Goal: Use online tool/utility: Utilize a website feature to perform a specific function

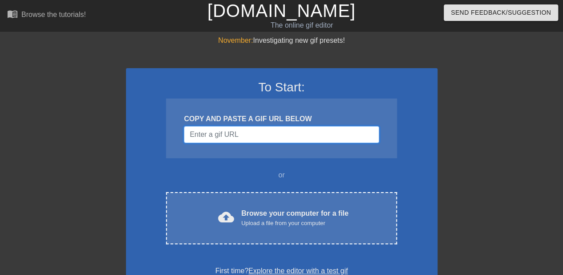
click at [273, 133] on input "Username" at bounding box center [281, 134] width 195 height 17
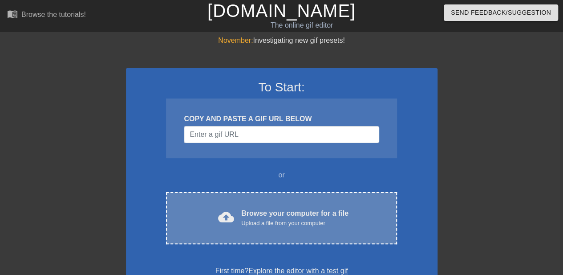
click at [253, 205] on div "cloud_upload Browse your computer for a file Upload a file from your computer C…" at bounding box center [281, 218] width 230 height 52
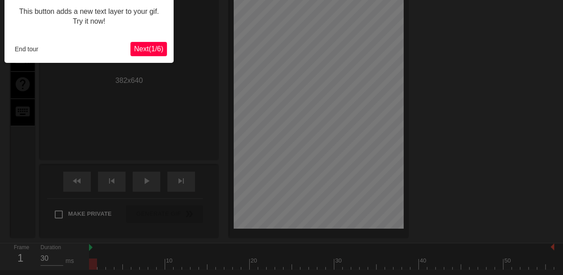
scroll to position [22, 0]
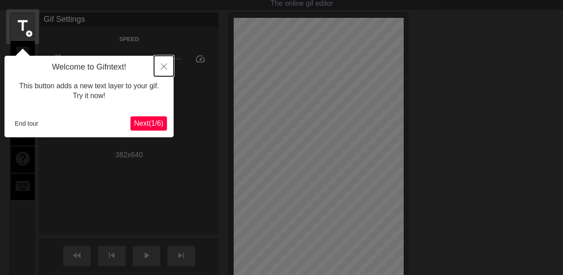
click at [159, 67] on button "Close" at bounding box center [164, 66] width 20 height 20
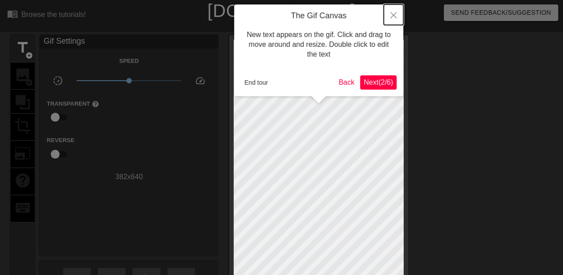
click at [387, 14] on button "Close" at bounding box center [394, 14] width 20 height 20
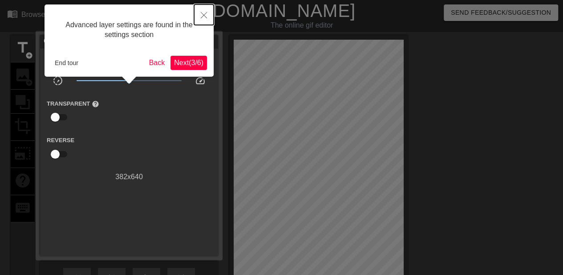
click at [203, 15] on icon "Close" at bounding box center [204, 15] width 6 height 6
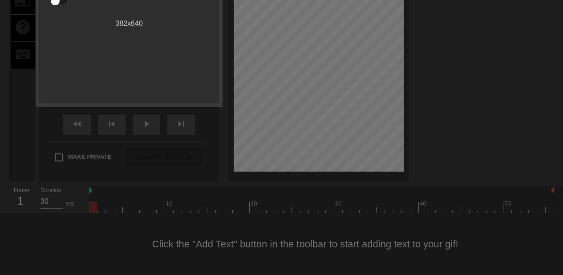
scroll to position [8, 0]
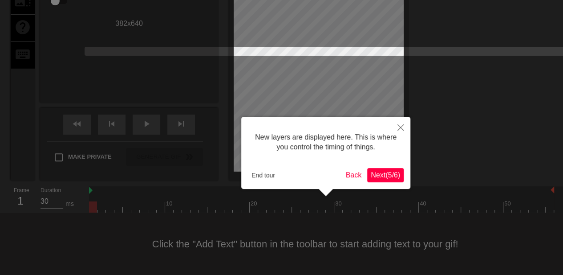
click at [383, 168] on button "Next ( 5 / 6 )" at bounding box center [385, 175] width 36 height 14
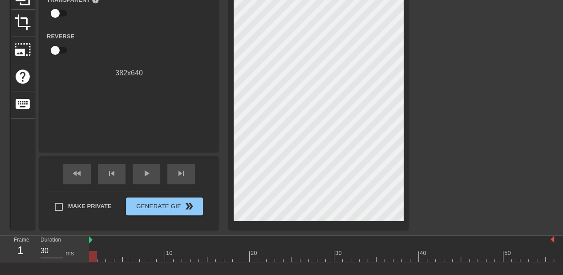
scroll to position [20, 0]
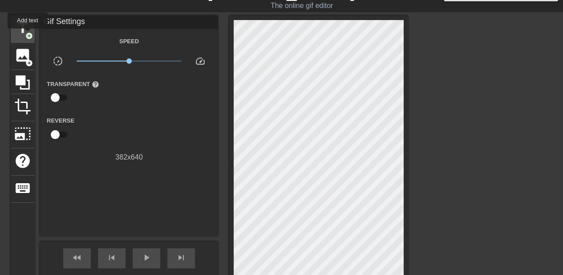
click at [28, 35] on span "add_circle" at bounding box center [29, 36] width 8 height 8
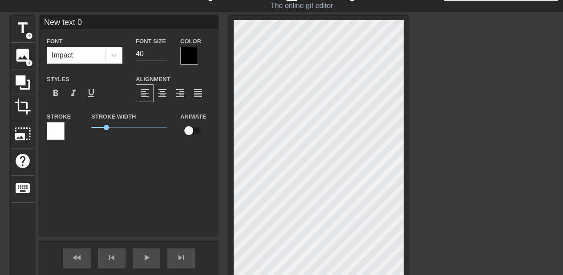
scroll to position [0, 0]
click at [189, 59] on div at bounding box center [189, 56] width 18 height 18
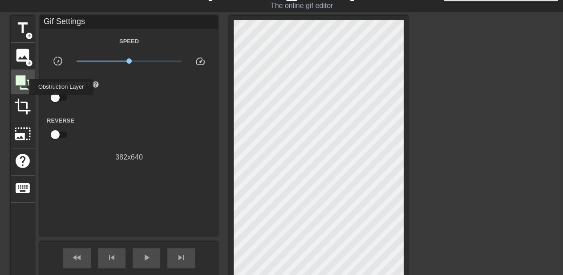
click at [23, 87] on icon at bounding box center [23, 82] width 14 height 14
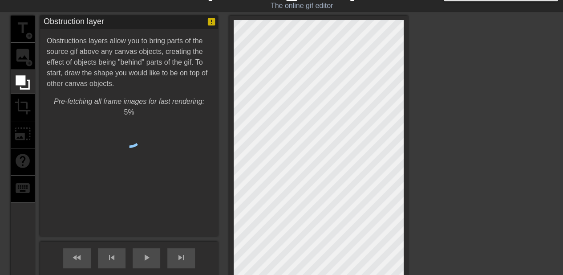
click at [23, 57] on div "title add_circle image add_circle crop photo_size_select_large help keyboard" at bounding box center [23, 165] width 24 height 298
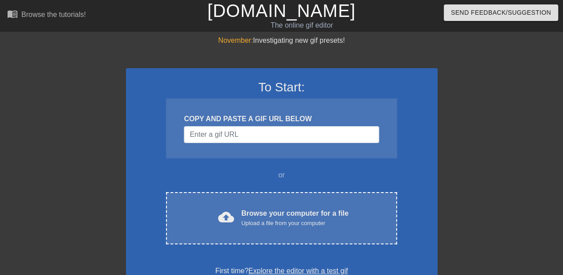
scroll to position [89, 0]
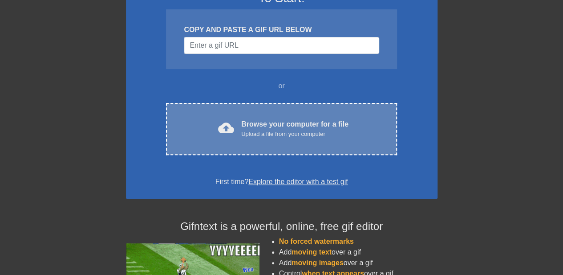
click at [269, 123] on div "Browse your computer for a file Upload a file from your computer" at bounding box center [294, 129] width 107 height 20
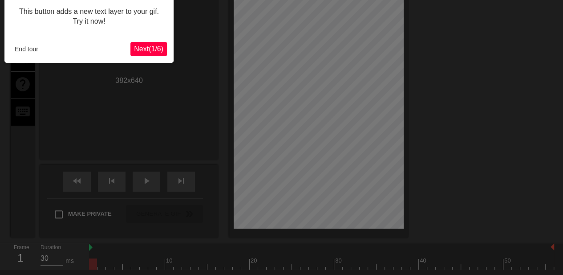
scroll to position [22, 0]
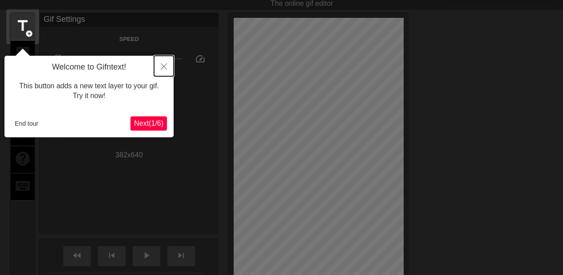
click at [160, 62] on button "Close" at bounding box center [164, 66] width 20 height 20
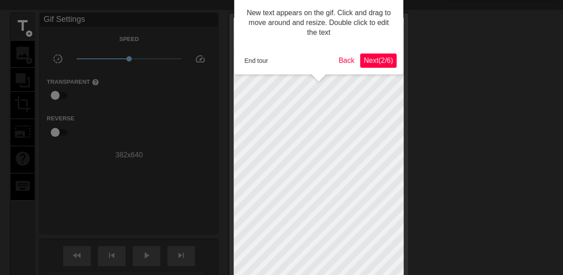
scroll to position [0, 0]
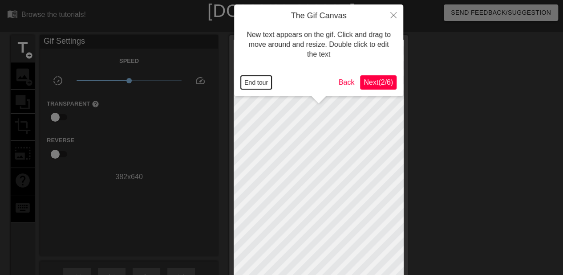
click at [247, 80] on button "End tour" at bounding box center [256, 82] width 31 height 13
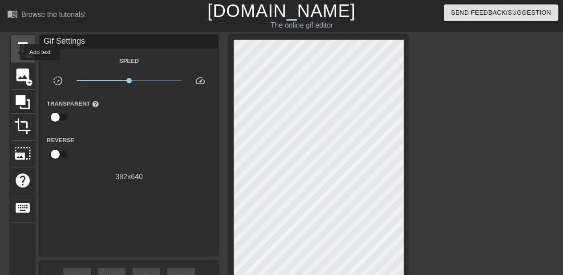
click at [19, 51] on span "title" at bounding box center [22, 47] width 17 height 17
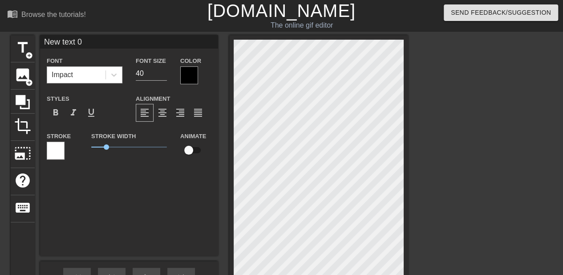
click at [94, 77] on div "Impact" at bounding box center [76, 75] width 58 height 16
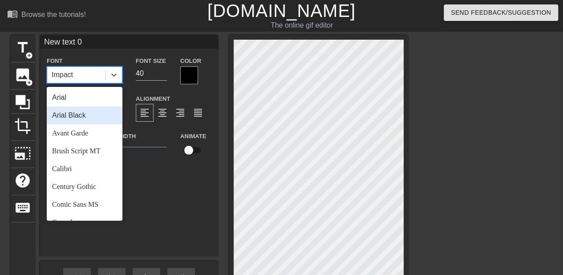
click at [82, 117] on div "Arial Black" at bounding box center [85, 115] width 76 height 18
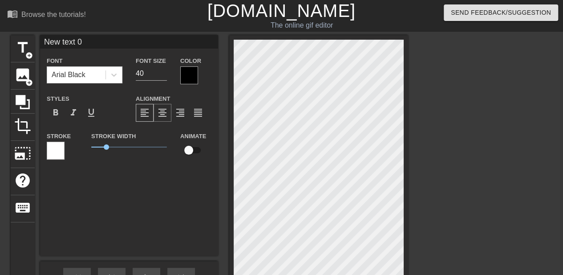
click at [163, 118] on span "format_align_center" at bounding box center [162, 112] width 11 height 11
click at [56, 155] on div at bounding box center [56, 150] width 18 height 18
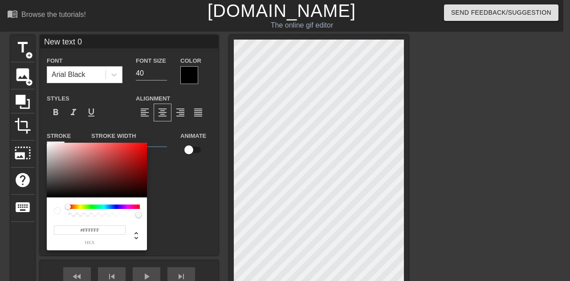
drag, startPoint x: 83, startPoint y: 203, endPoint x: 153, endPoint y: 204, distance: 70.3
click at [156, 204] on div "#FFFFFF hex" at bounding box center [285, 140] width 570 height 281
